Goal: Task Accomplishment & Management: Manage account settings

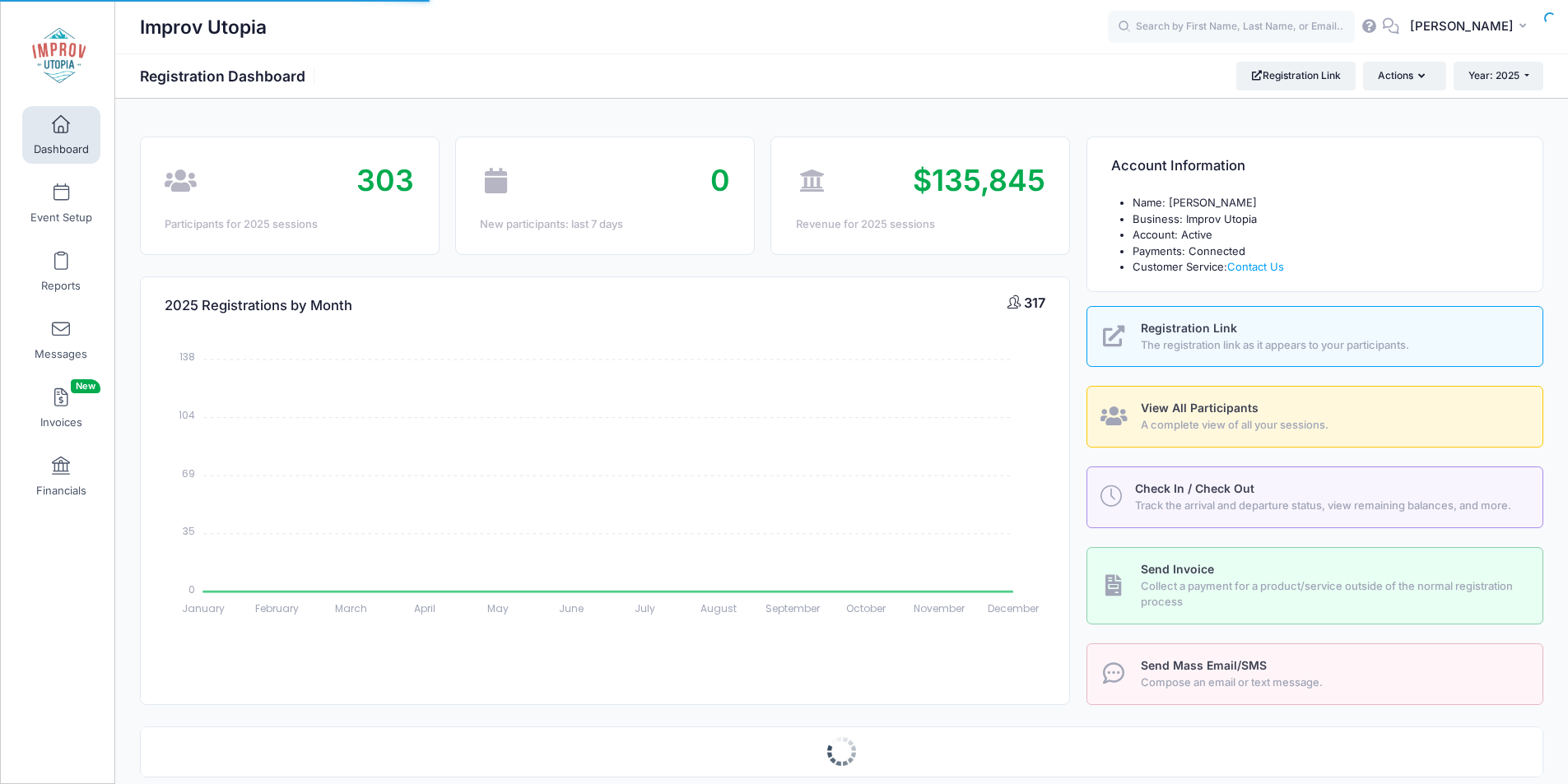
select select
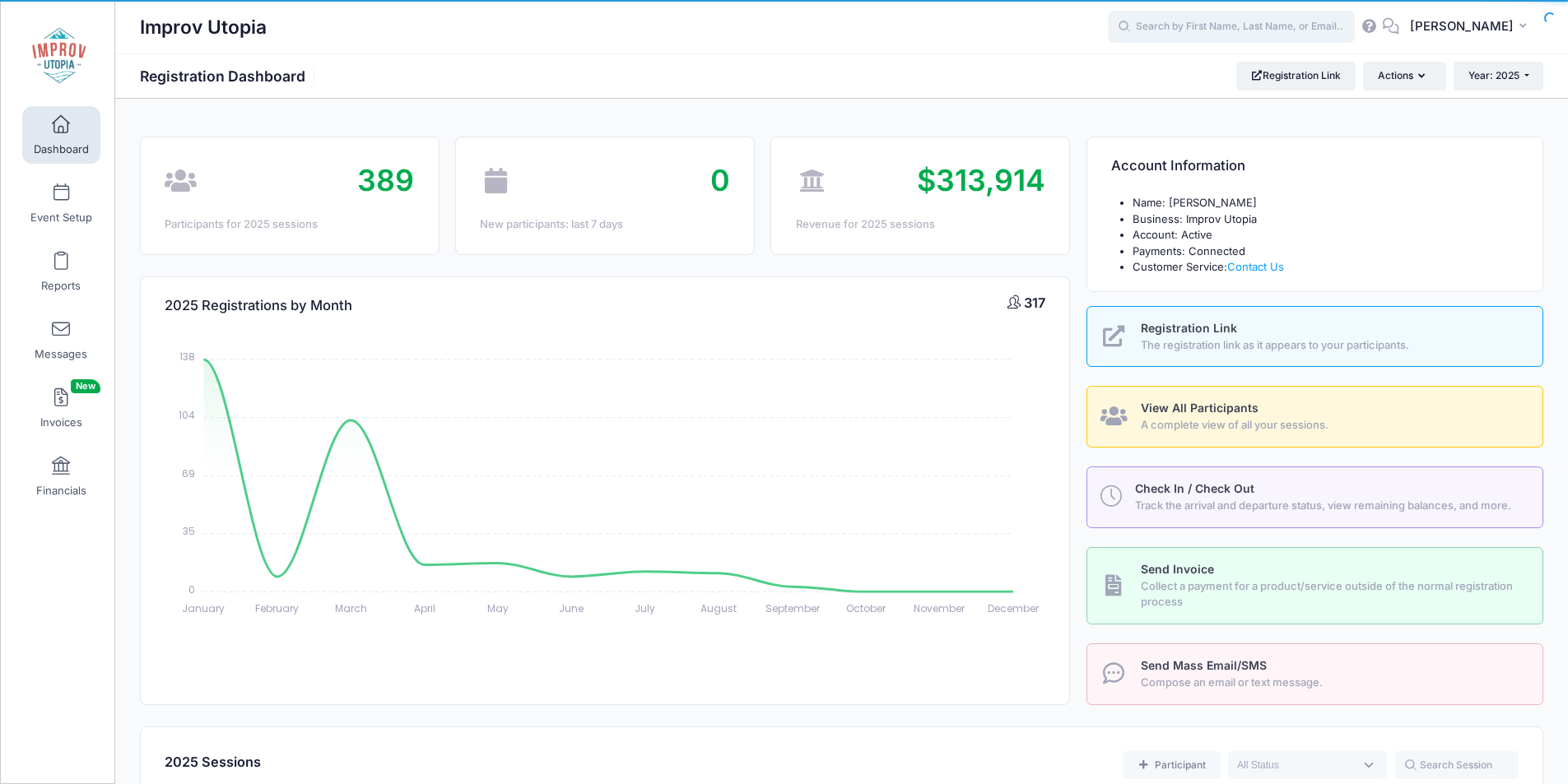
click at [1209, 36] on input "text" at bounding box center [1232, 27] width 247 height 33
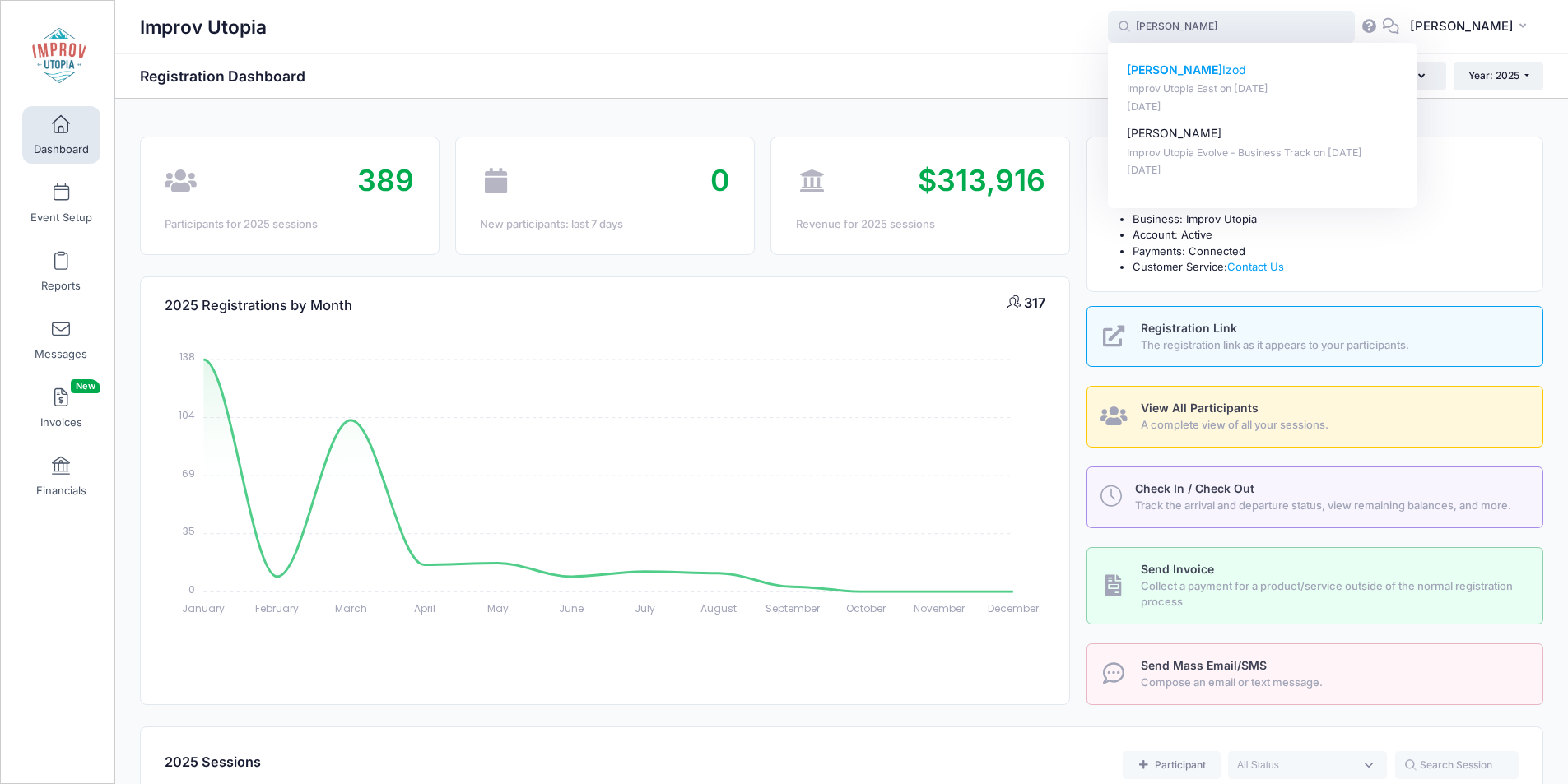
click at [1202, 69] on p "Lynn Izod" at bounding box center [1262, 70] width 272 height 17
type input "Lynn Izod (Improv Utopia East, Aug-29, 2025)"
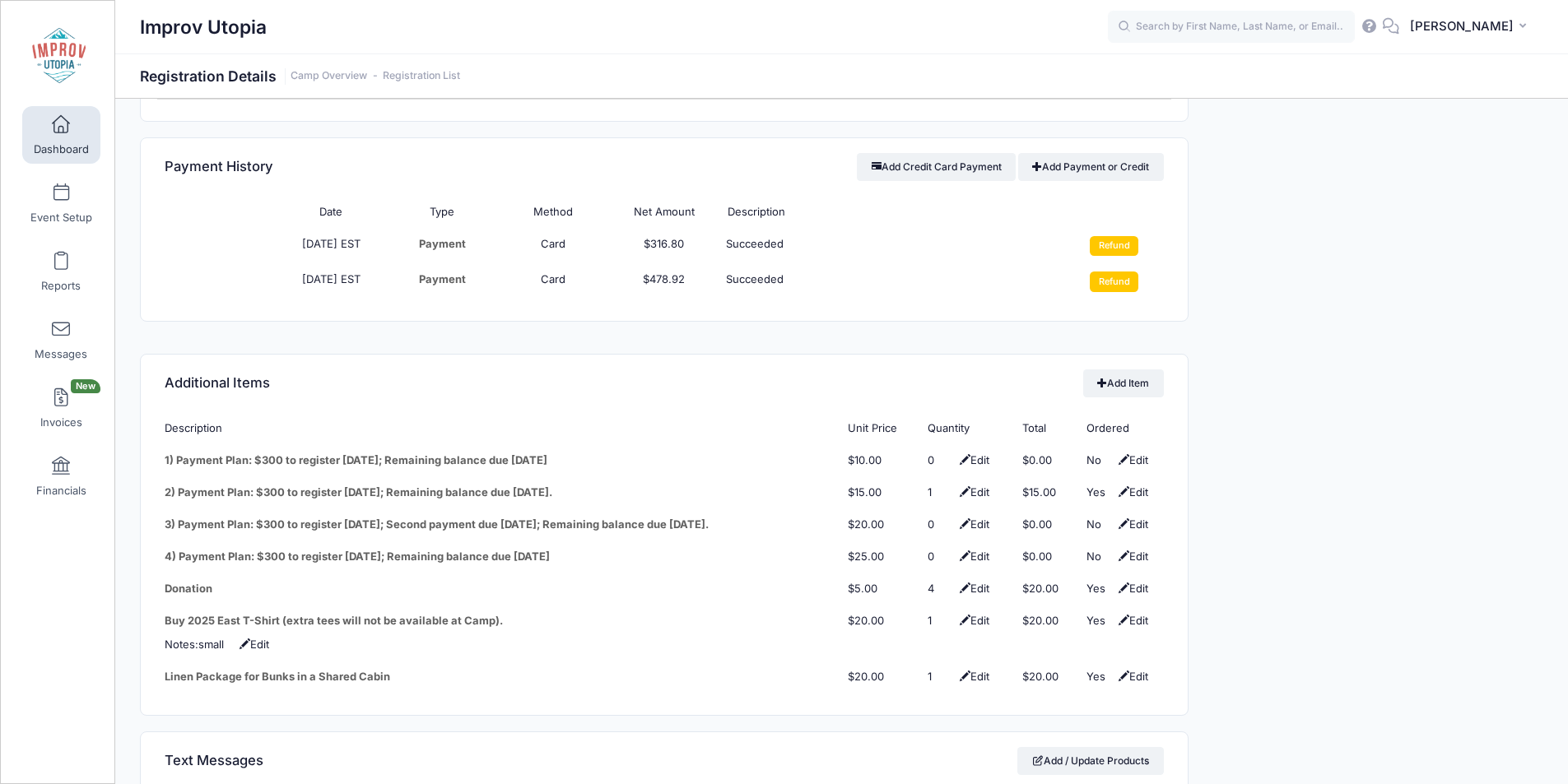
scroll to position [1955, 0]
click at [1115, 269] on input "Refund" at bounding box center [1114, 279] width 49 height 20
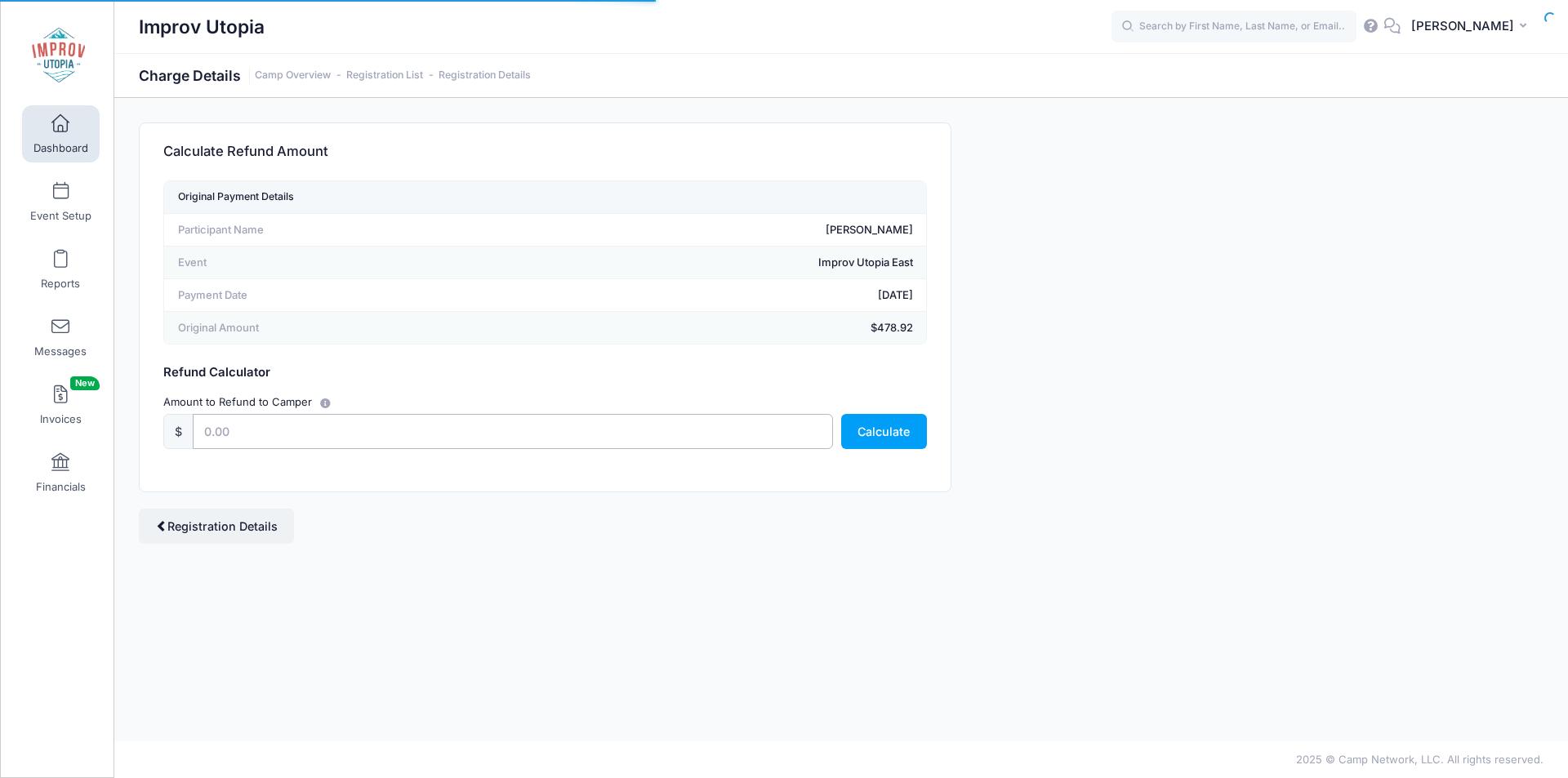
click at [367, 422] on input "text" at bounding box center [512, 431] width 640 height 36
type input "75"
click at [875, 439] on button "Calculate" at bounding box center [884, 431] width 86 height 36
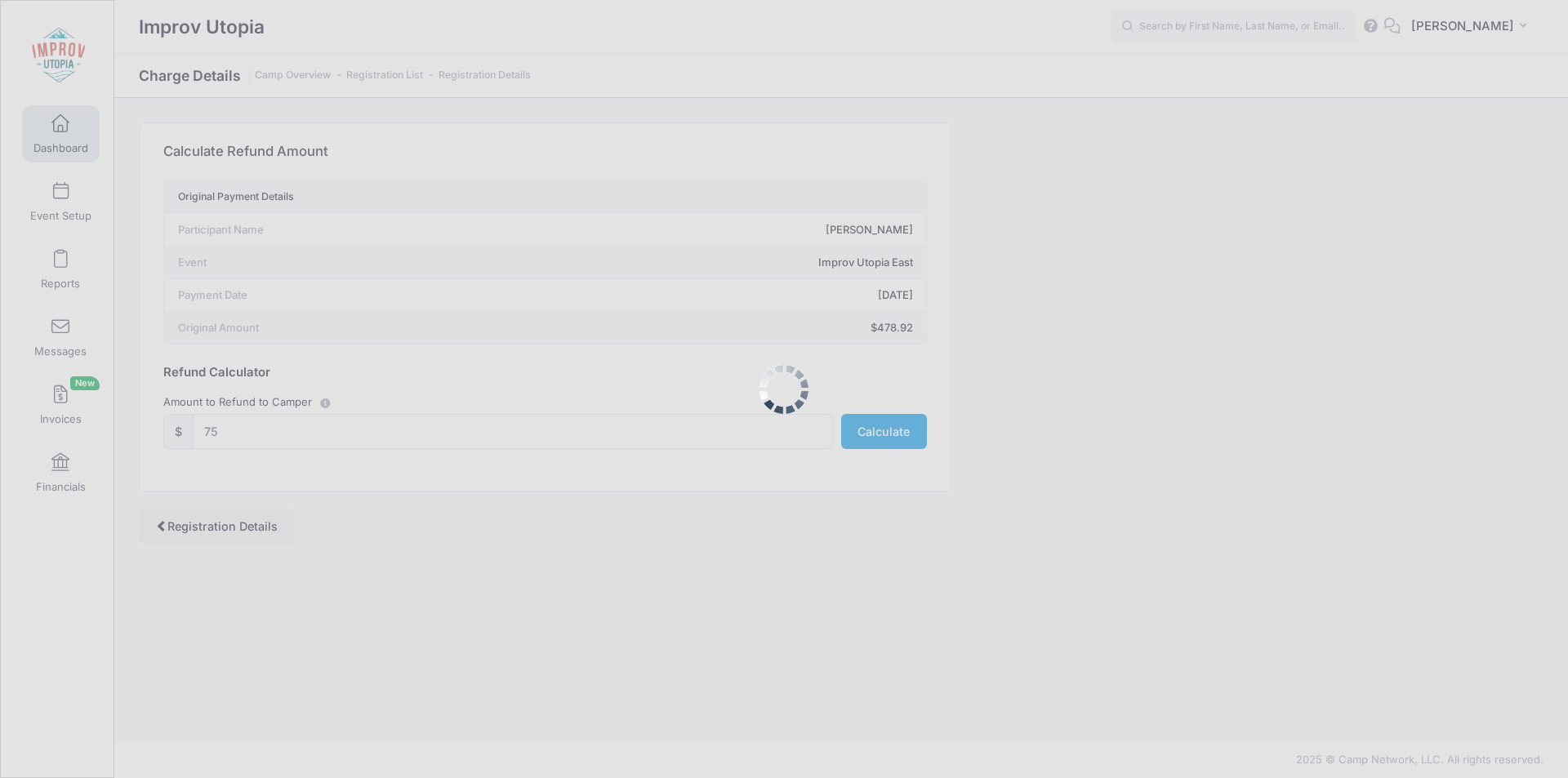
click at [875, 439] on div at bounding box center [784, 389] width 1568 height 778
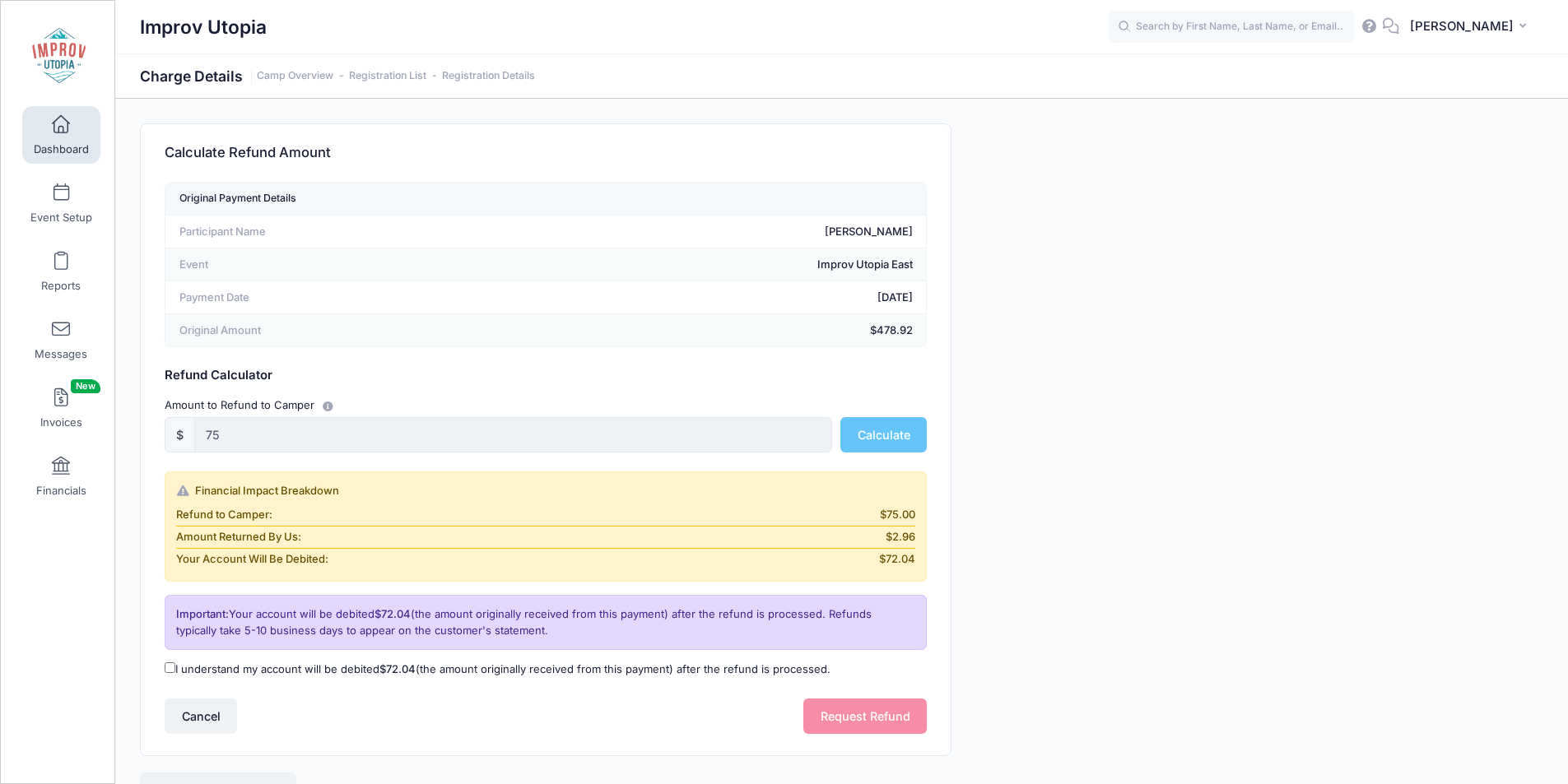
click at [167, 675] on label "I understand my account will be debited $72.04 (the amount originally received …" at bounding box center [497, 670] width 666 height 17
click at [167, 673] on input "I understand my account will be debited $72.04 (the amount originally received …" at bounding box center [169, 668] width 11 height 11
checkbox input "true"
click at [831, 715] on button "Request Refund" at bounding box center [865, 716] width 123 height 36
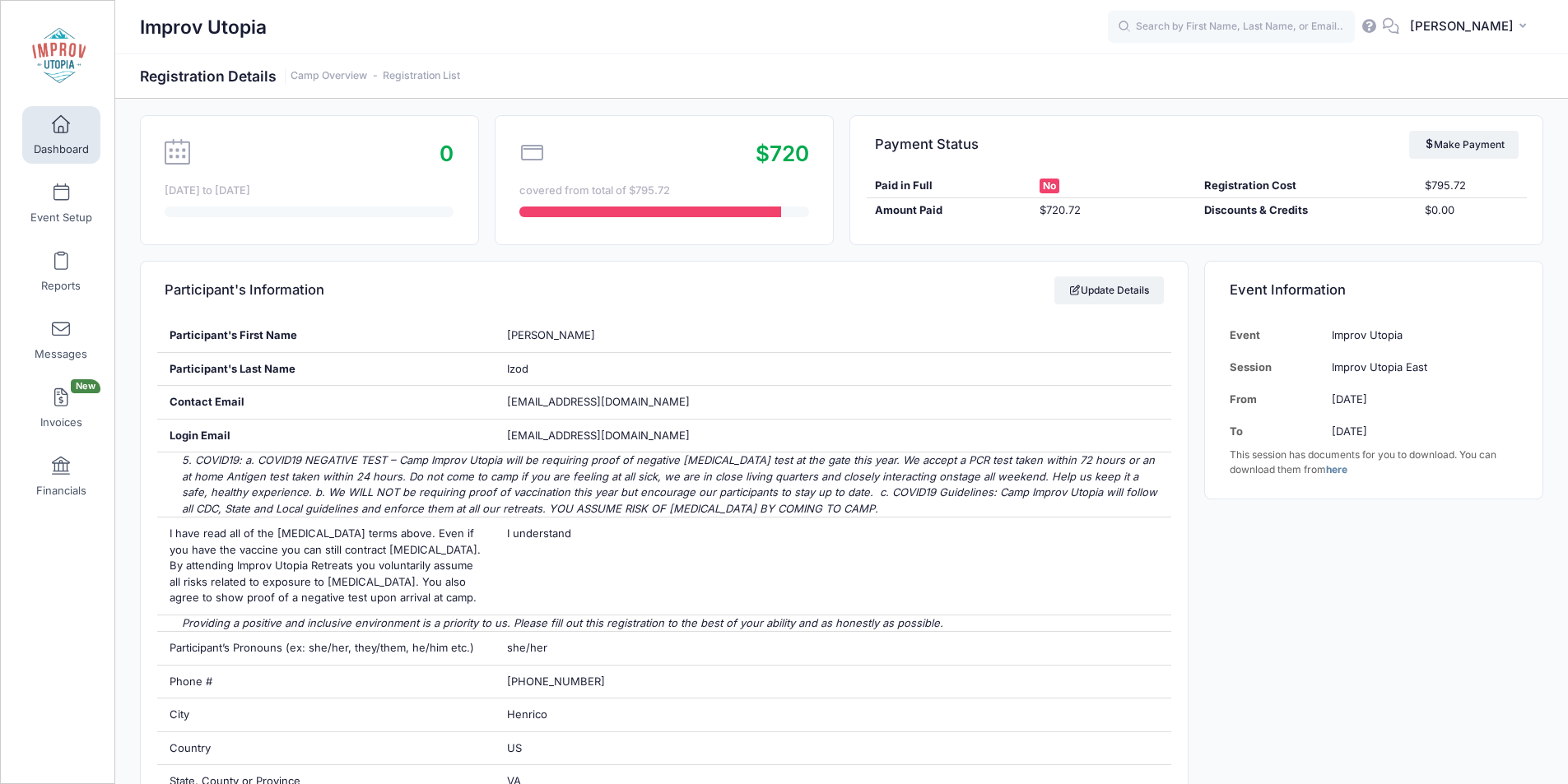
scroll to position [142, 0]
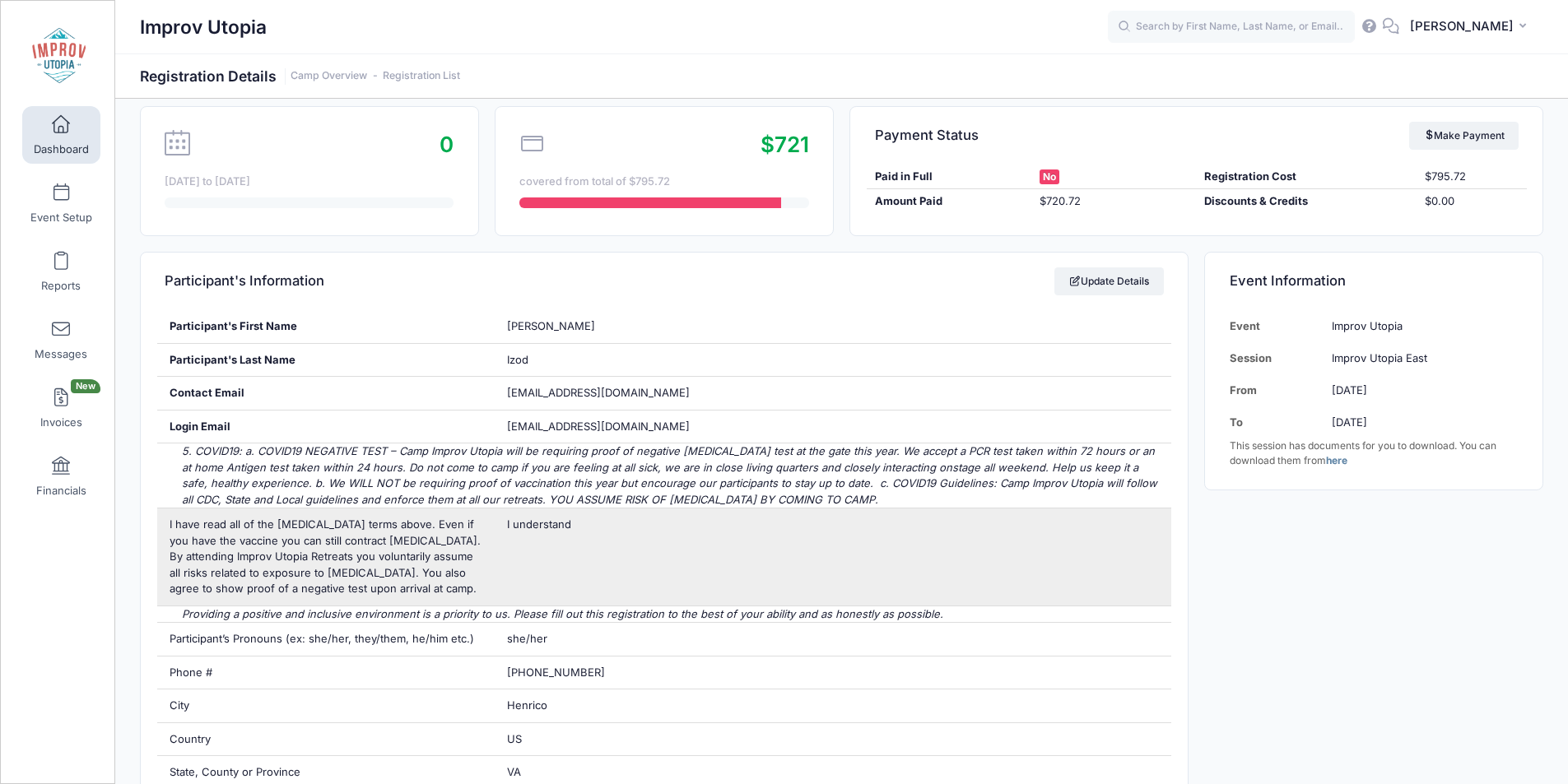
click at [899, 543] on div "I understand" at bounding box center [833, 557] width 677 height 98
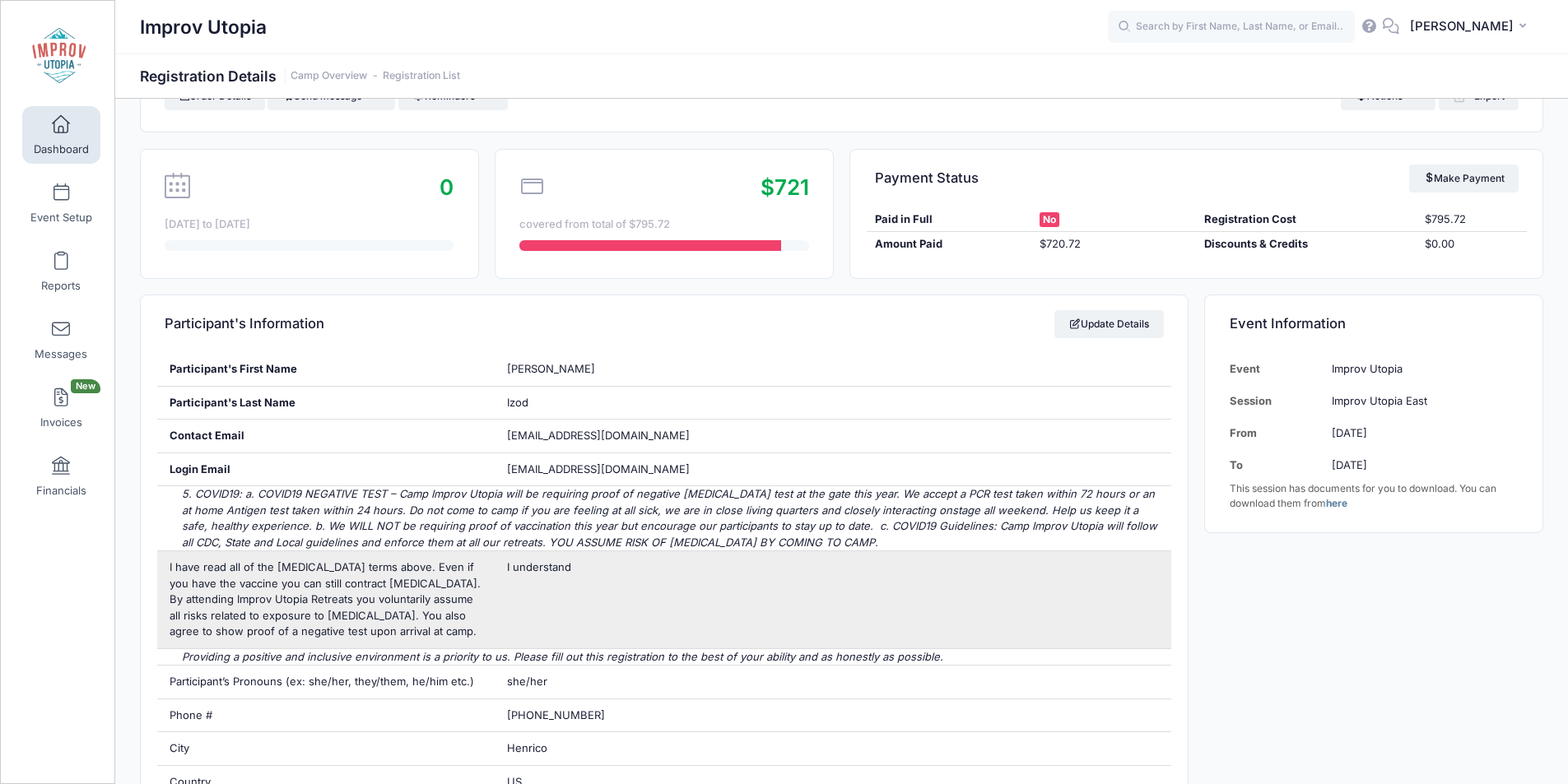
scroll to position [0, 0]
